Goal: Submit feedback/report problem

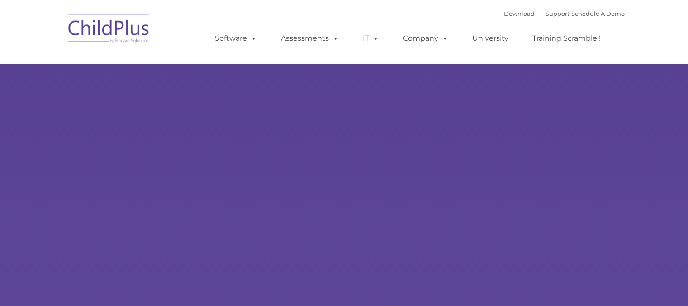
click at [114, 36] on img at bounding box center [109, 29] width 90 height 45
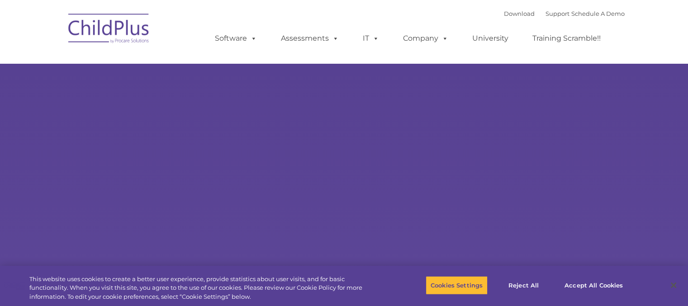
select select "MEDIUM"
